Goal: Task Accomplishment & Management: Manage account settings

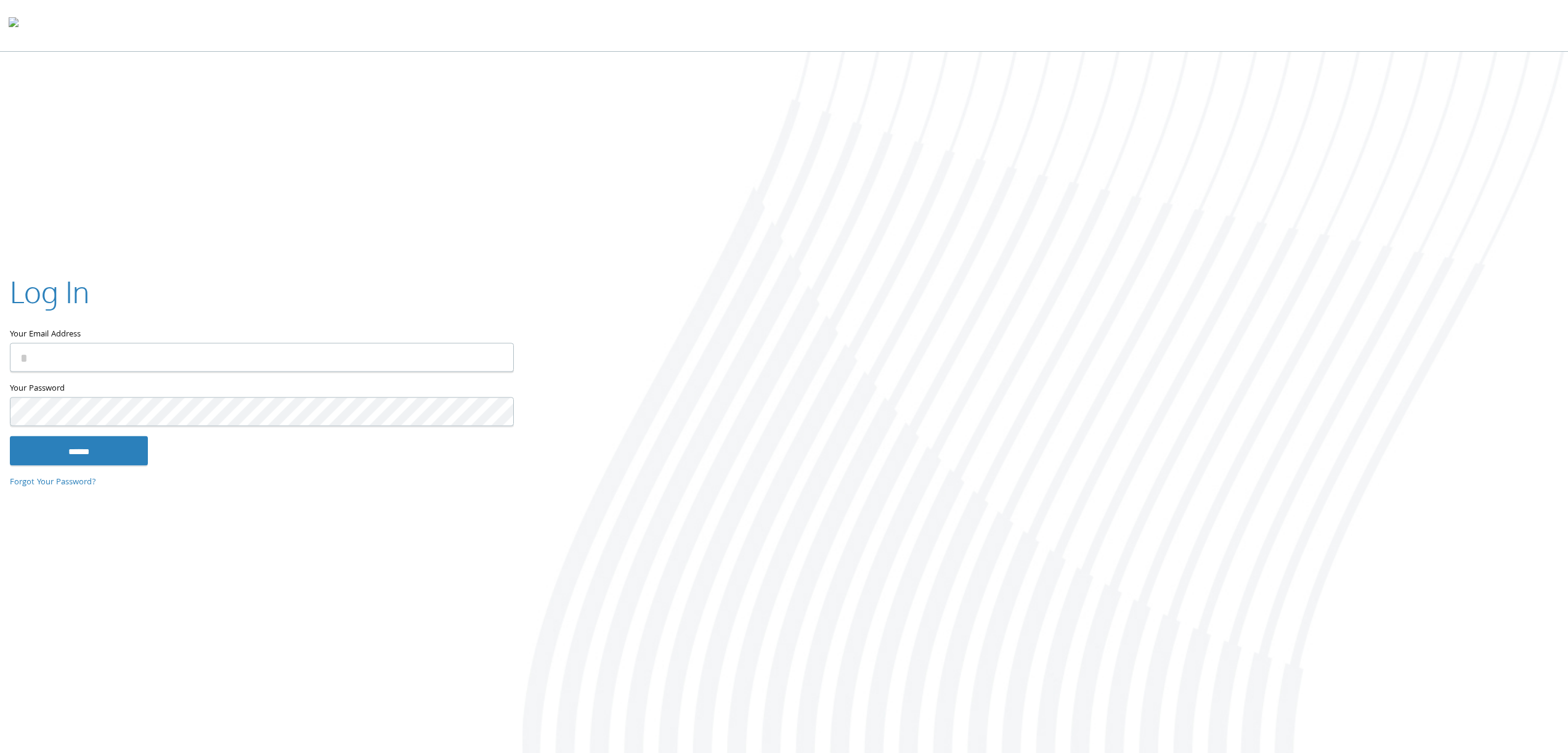
click at [187, 349] on input "Your Email Address" at bounding box center [261, 358] width 504 height 29
type input "**********"
click at [10, 437] on input "******" at bounding box center [78, 451] width 138 height 30
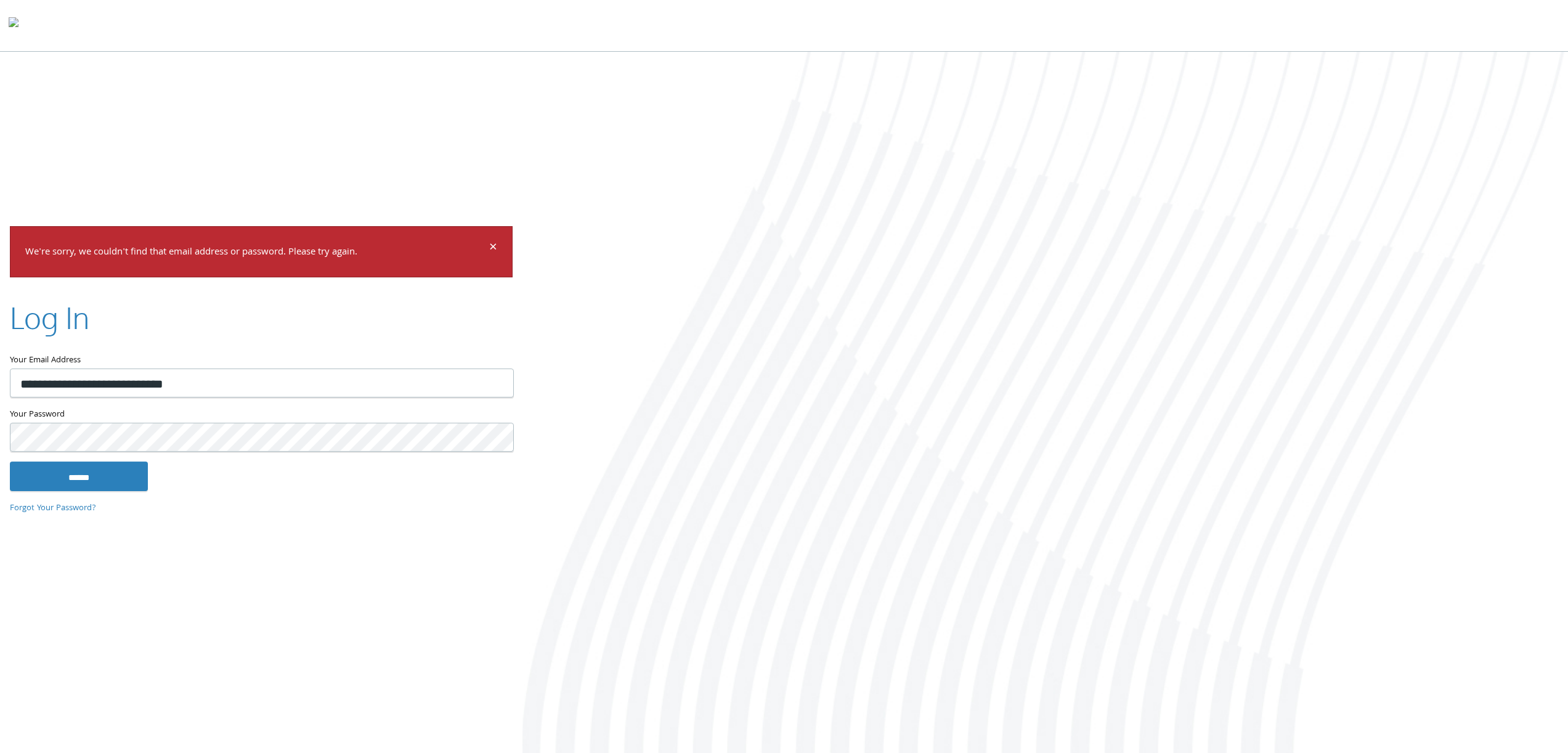
click at [10, 461] on input "******" at bounding box center [78, 476] width 138 height 30
